Goal: Task Accomplishment & Management: Use online tool/utility

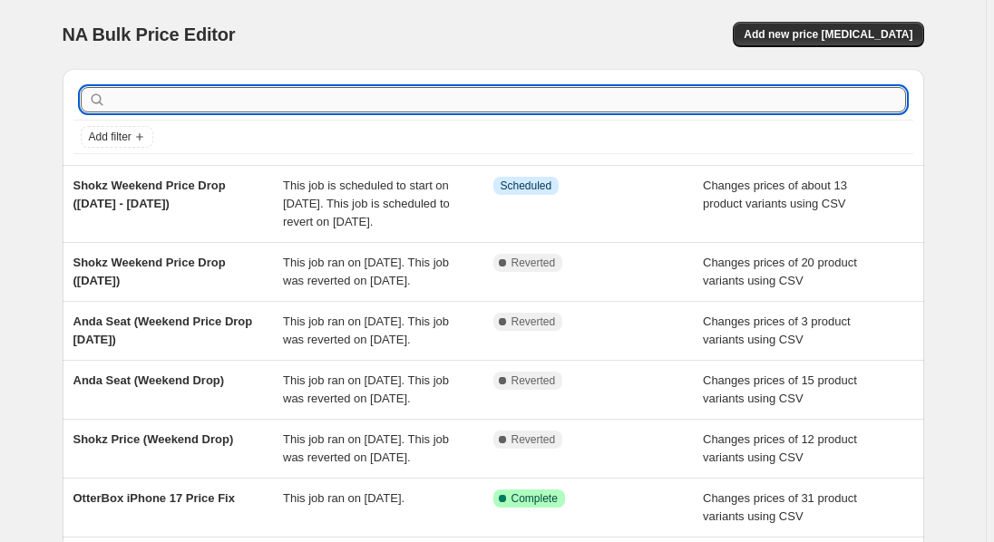
click at [157, 103] on input "text" at bounding box center [508, 99] width 796 height 25
type input "v"
click at [238, 91] on input "v" at bounding box center [491, 99] width 763 height 25
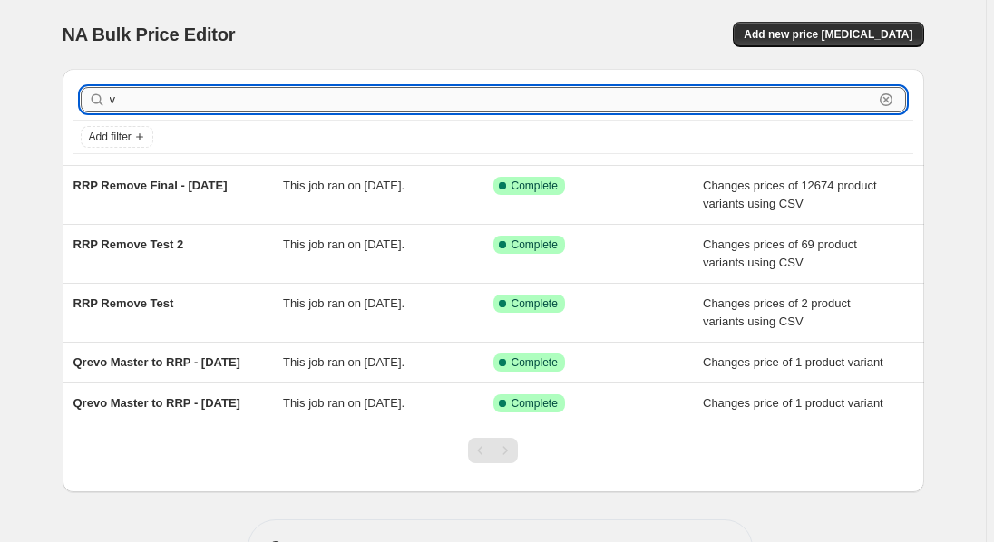
click at [254, 102] on input "v" at bounding box center [491, 99] width 763 height 25
click at [821, 40] on span "Add new price [MEDICAL_DATA]" at bounding box center [828, 34] width 169 height 15
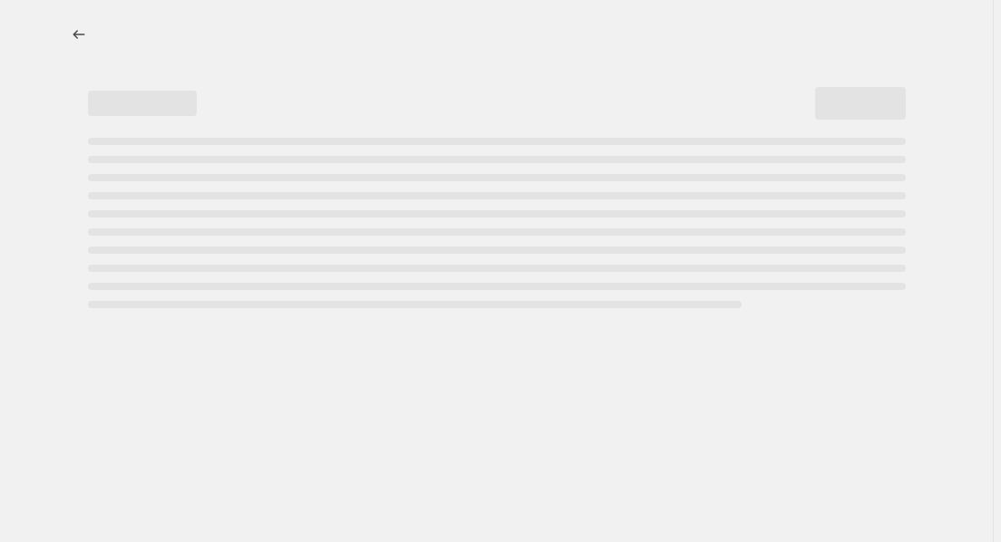
select select "percentage"
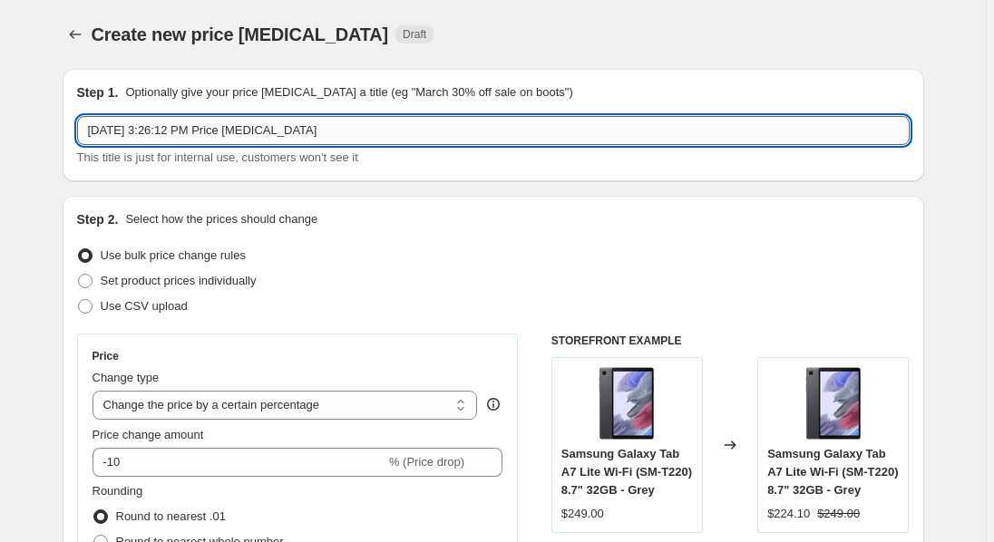
click at [336, 134] on input "[DATE] 3:26:12 PM Price [MEDICAL_DATA]" at bounding box center [493, 130] width 832 height 29
paste input "Anda Seat & Ecovacs Weekend Price Drop"
type input "Anda Seat & Ecovacs Weekend Price Drop ([DATE] - [DATE])"
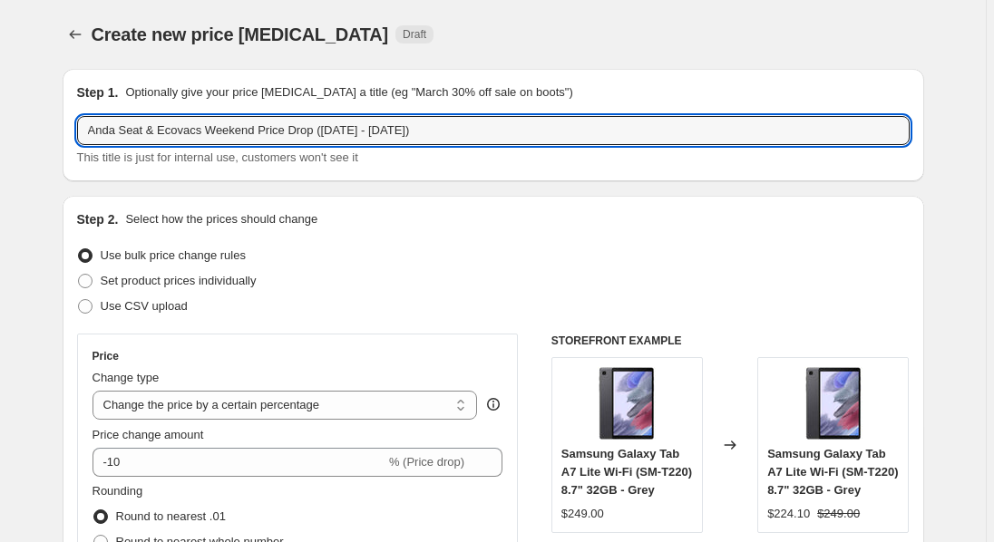
click at [732, 55] on div "Create new price [MEDICAL_DATA]. This page is ready Create new price [MEDICAL_D…" at bounding box center [493, 34] width 861 height 69
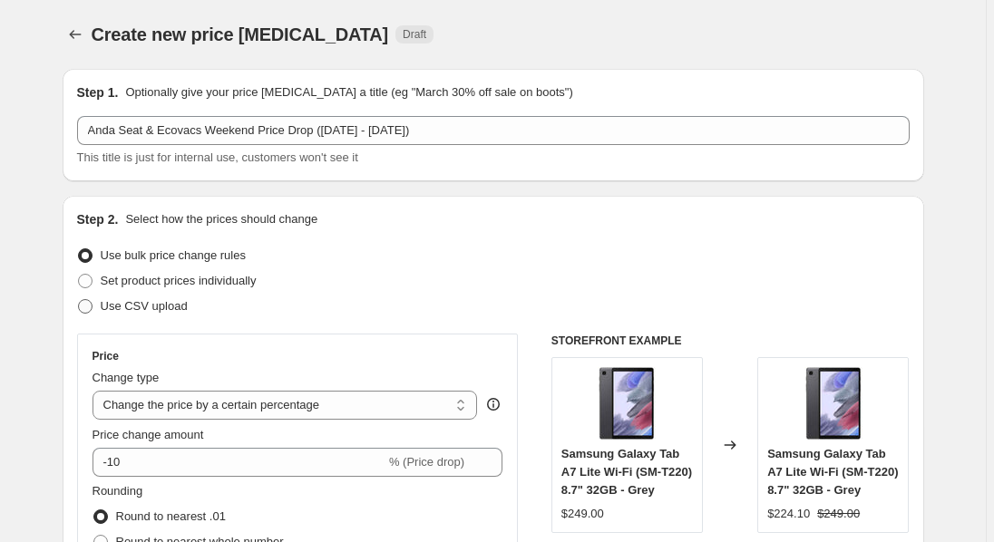
click at [93, 305] on span at bounding box center [85, 306] width 16 height 16
click at [79, 300] on input "Use CSV upload" at bounding box center [78, 299] width 1 height 1
radio input "true"
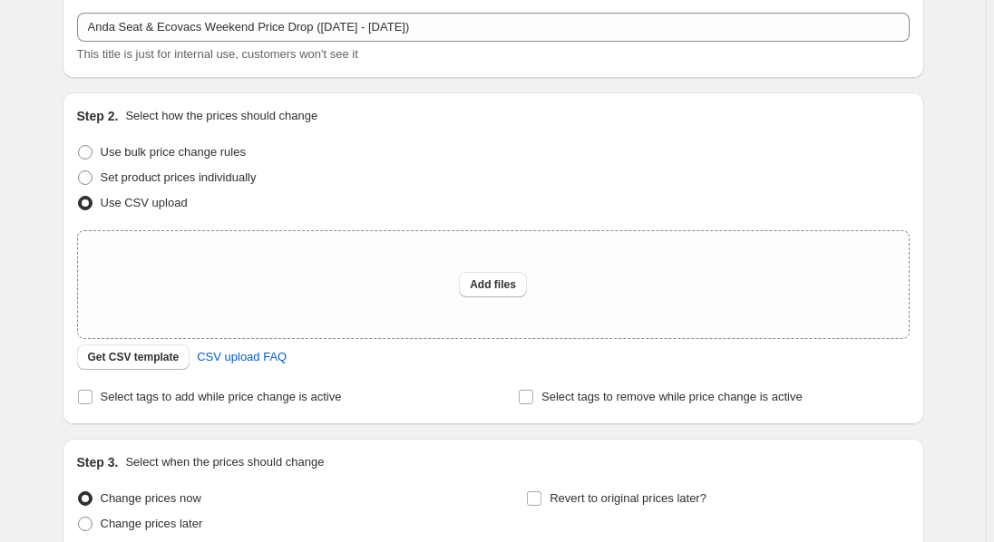
scroll to position [145, 0]
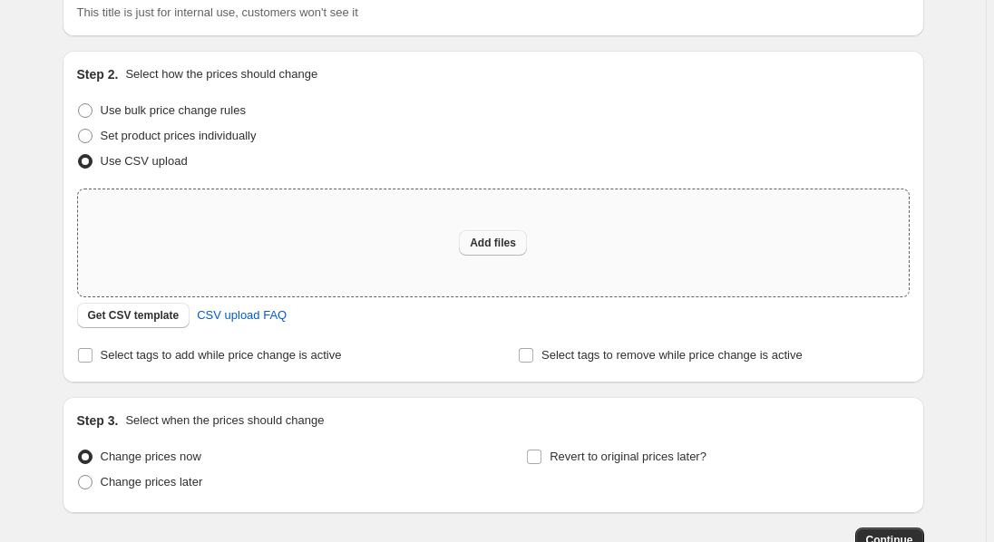
click at [495, 249] on span "Add files" at bounding box center [493, 243] width 46 height 15
type input "C:\fakepath\Anda Seat & Ecovacs Weekend Price Drop.csv"
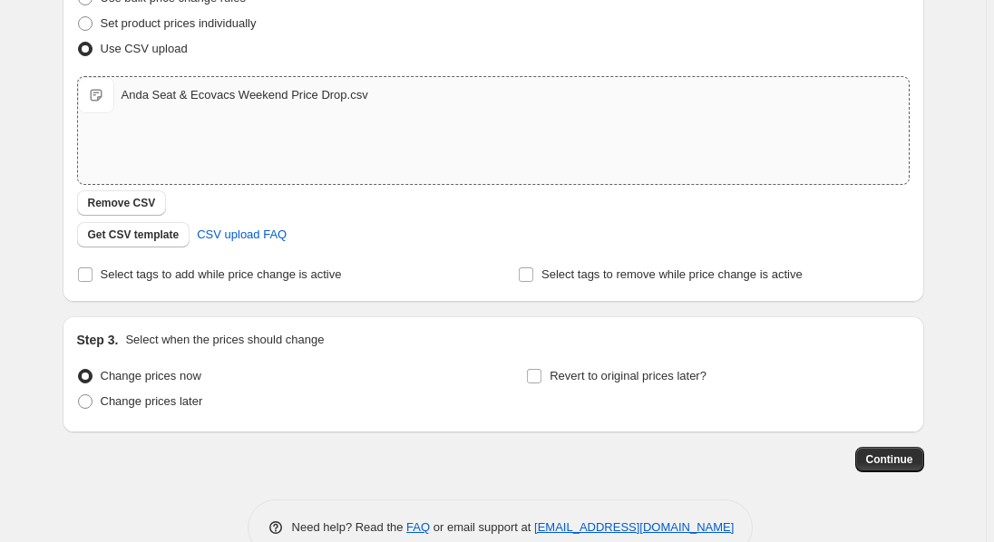
scroll to position [297, 0]
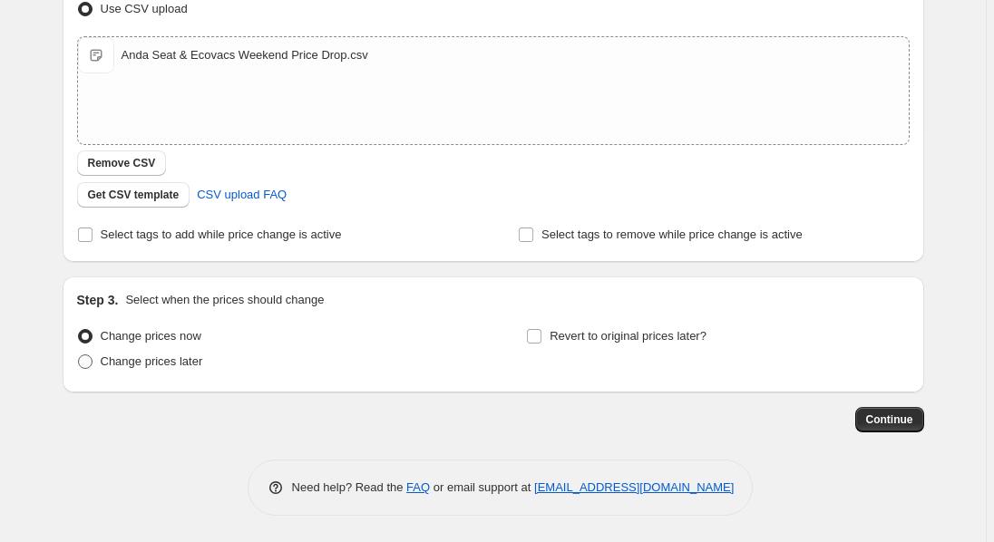
click at [160, 361] on span "Change prices later" at bounding box center [152, 362] width 102 height 14
click at [79, 355] on input "Change prices later" at bounding box center [78, 355] width 1 height 1
radio input "true"
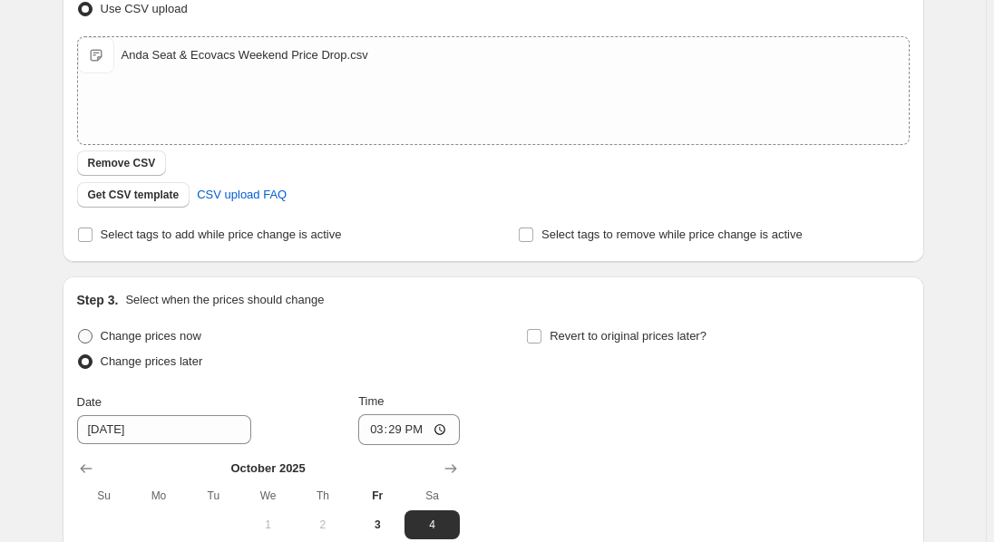
click at [135, 337] on span "Change prices now" at bounding box center [151, 336] width 101 height 14
click at [79, 330] on input "Change prices now" at bounding box center [78, 329] width 1 height 1
radio input "true"
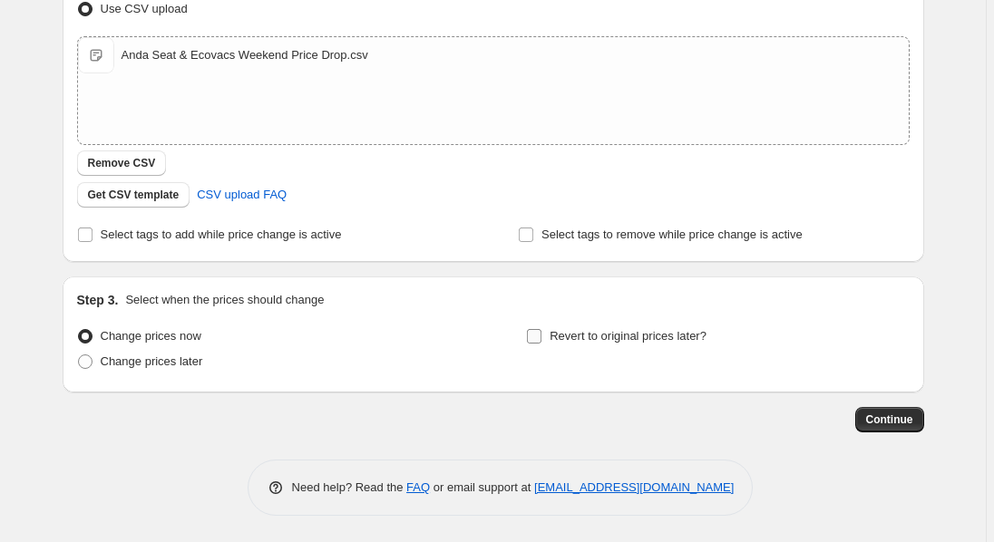
click at [540, 333] on input "Revert to original prices later?" at bounding box center [534, 336] width 15 height 15
checkbox input "true"
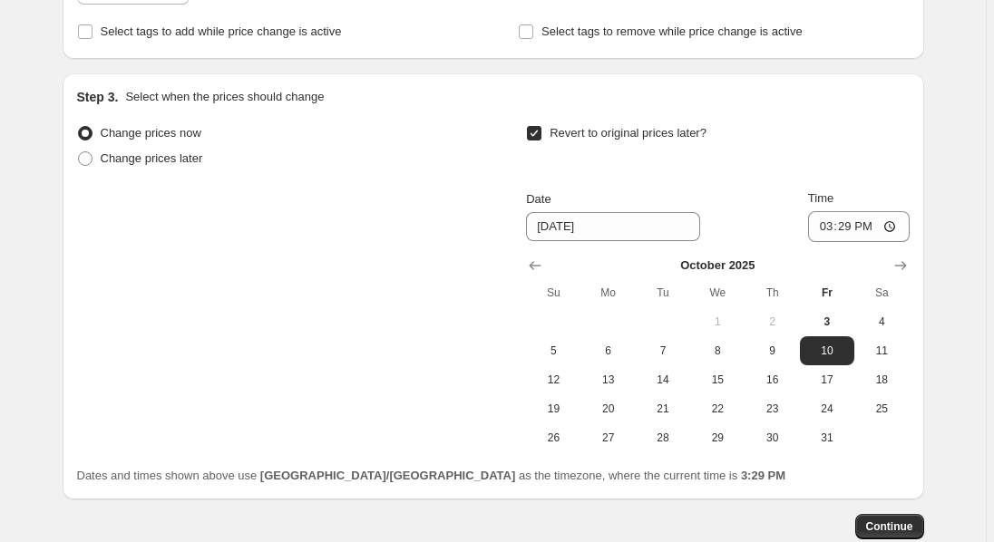
scroll to position [588, 0]
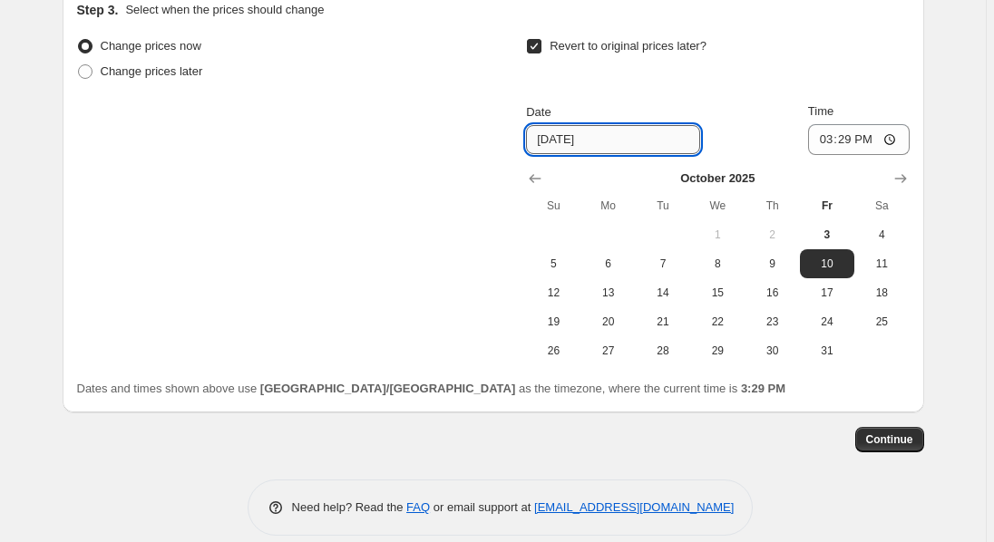
click at [638, 141] on input "[DATE]" at bounding box center [613, 139] width 174 height 29
click at [563, 259] on span "5" at bounding box center [553, 264] width 40 height 15
type input "[DATE]"
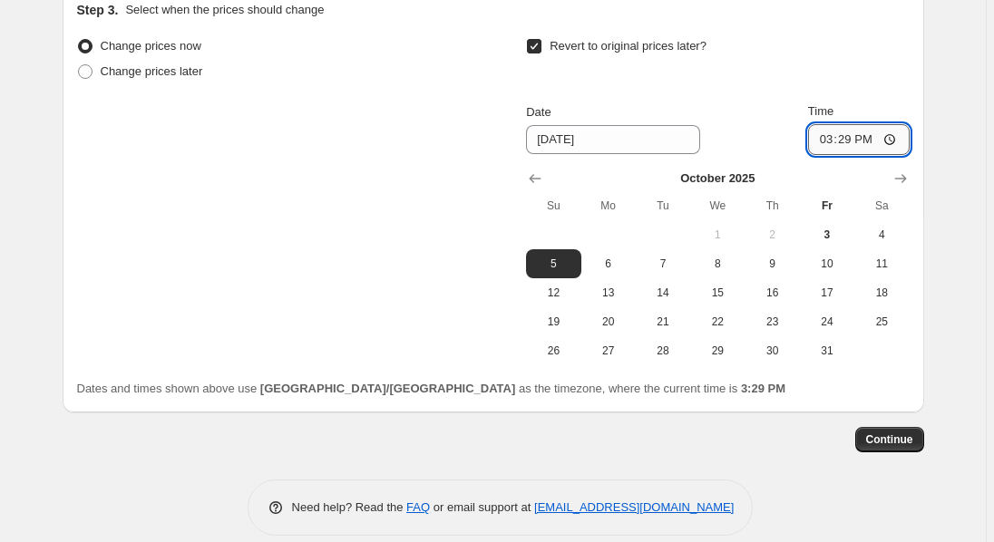
click at [888, 140] on input "15:29" at bounding box center [859, 139] width 102 height 31
type input "19:29"
click at [820, 443] on div "Continue" at bounding box center [493, 439] width 861 height 25
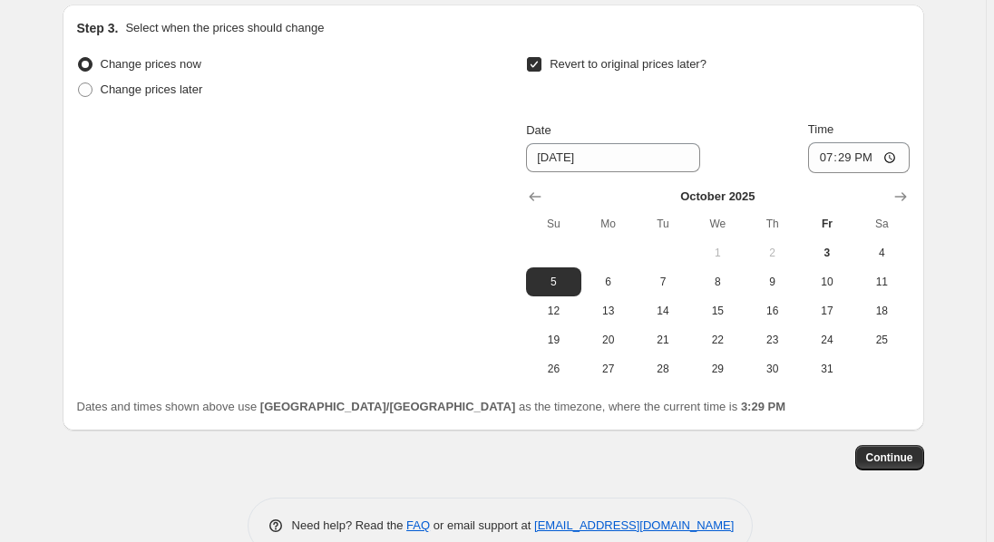
scroll to position [580, 0]
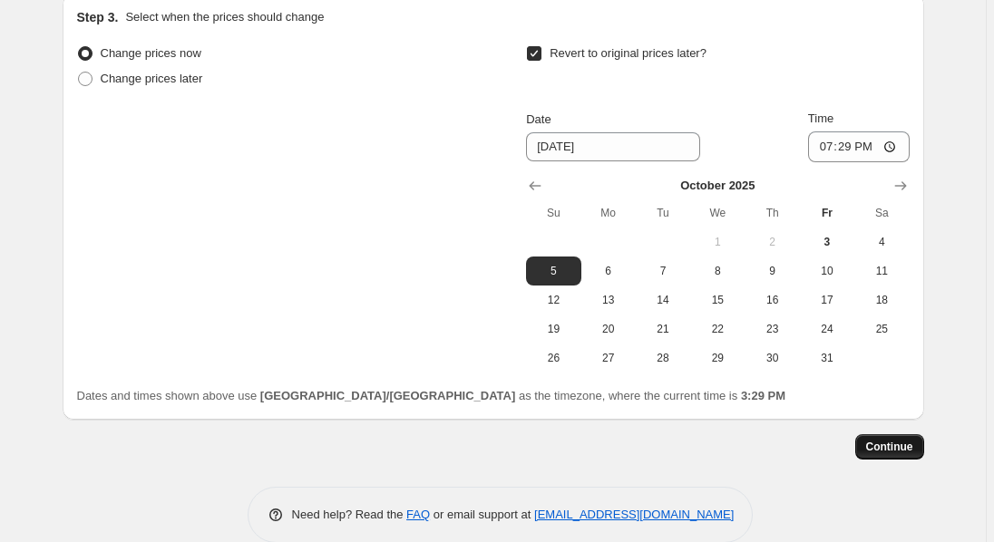
click at [904, 440] on span "Continue" at bounding box center [889, 447] width 47 height 15
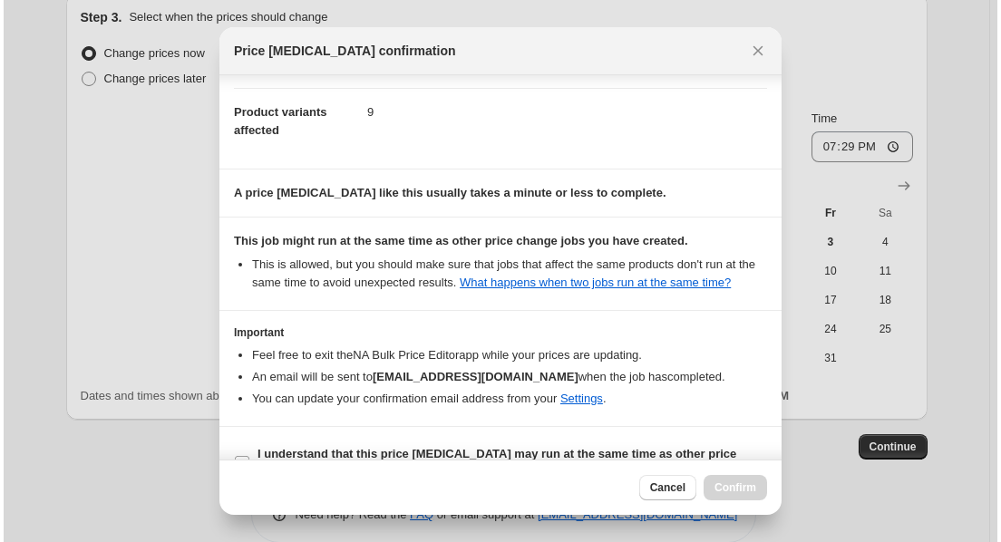
scroll to position [123, 0]
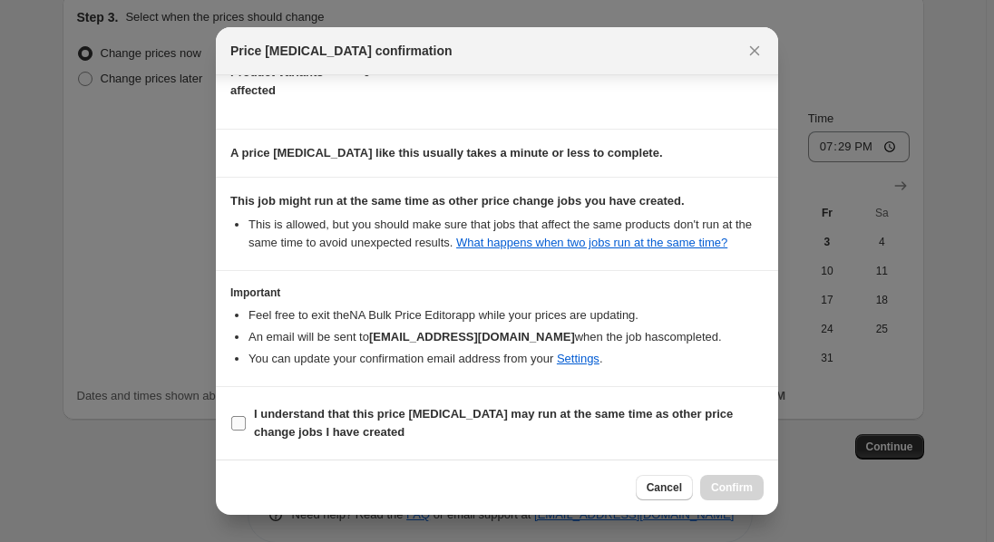
click at [248, 427] on label "I understand that this price [MEDICAL_DATA] may run at the same time as other p…" at bounding box center [496, 424] width 533 height 44
click at [246, 427] on input "I understand that this price [MEDICAL_DATA] may run at the same time as other p…" at bounding box center [238, 423] width 15 height 15
checkbox input "true"
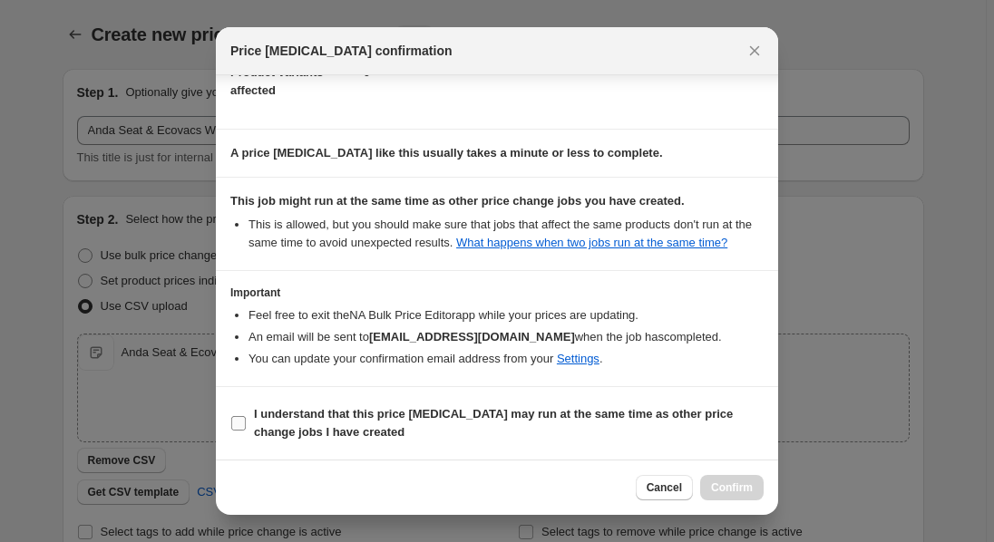
click at [236, 420] on input "I understand that this price [MEDICAL_DATA] may run at the same time as other p…" at bounding box center [238, 423] width 15 height 15
checkbox input "true"
click at [737, 492] on span "Confirm" at bounding box center [732, 488] width 42 height 15
